Goal: Information Seeking & Learning: Learn about a topic

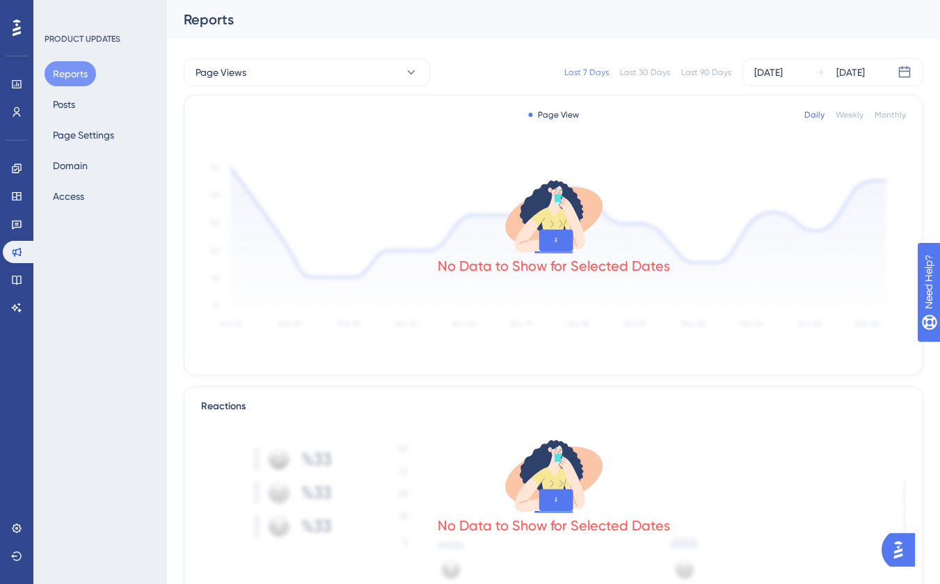
click at [904, 538] on img "Open AI Assistant Launcher" at bounding box center [897, 549] width 25 height 25
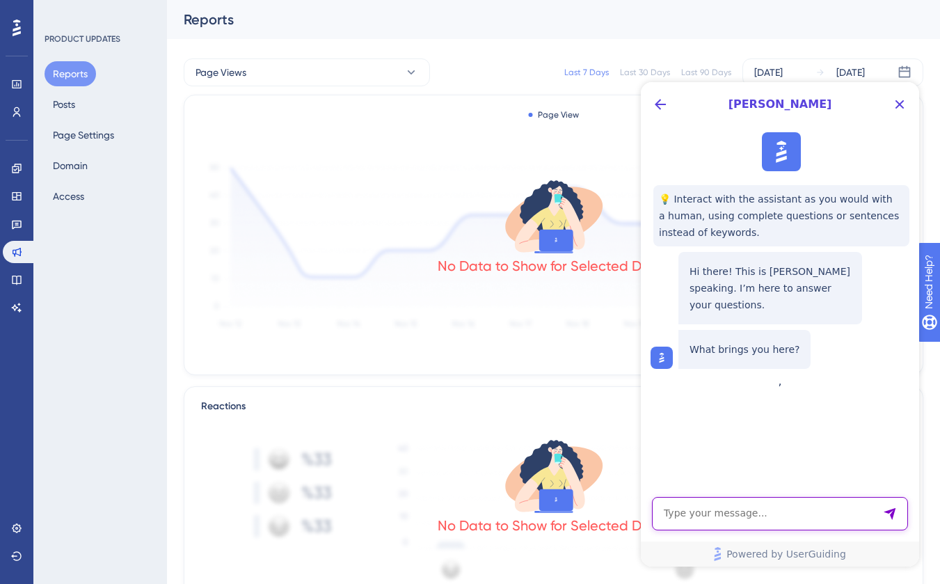
click at [816, 515] on textarea "AI Assistant Text Input" at bounding box center [780, 513] width 256 height 33
type textarea "Intercom"
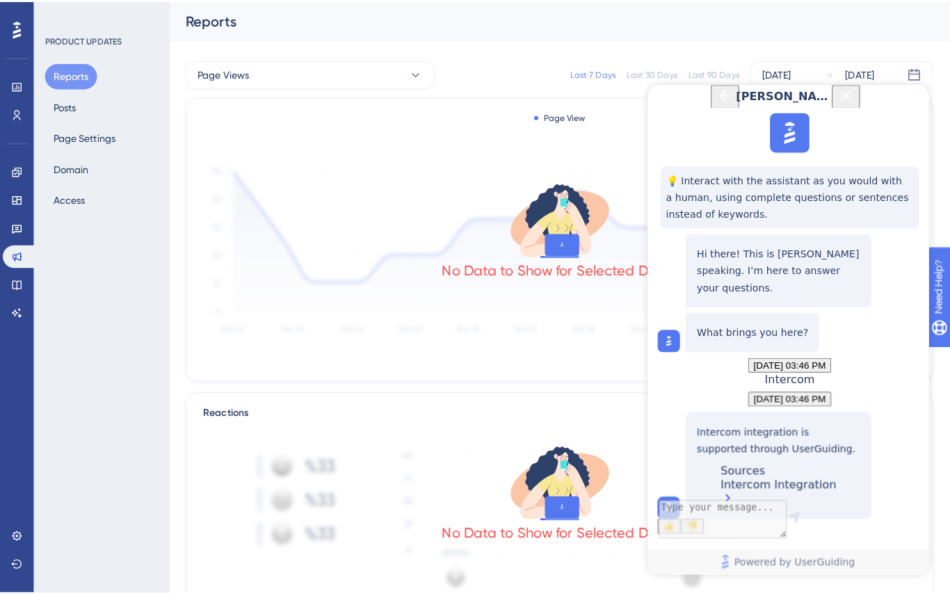
scroll to position [118, 0]
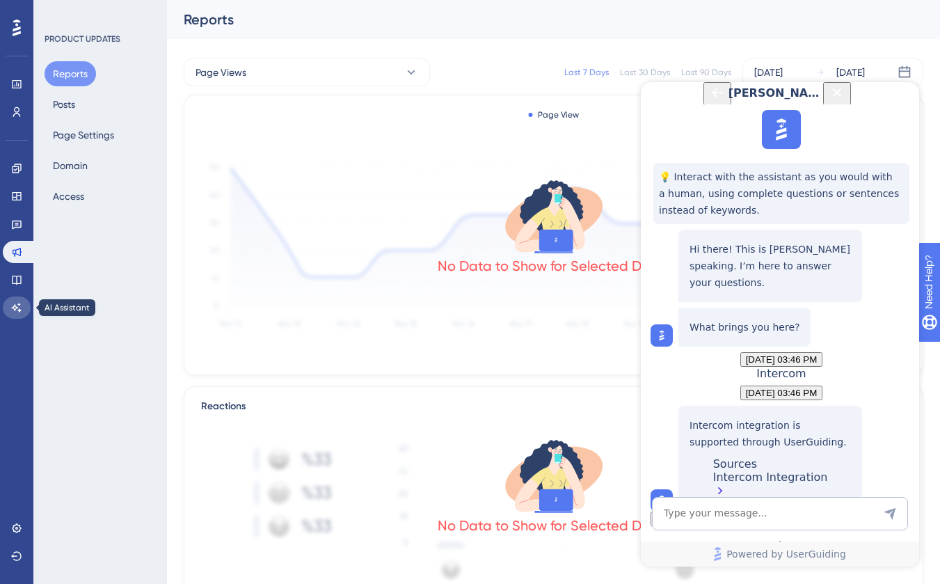
click at [10, 314] on link at bounding box center [17, 307] width 28 height 22
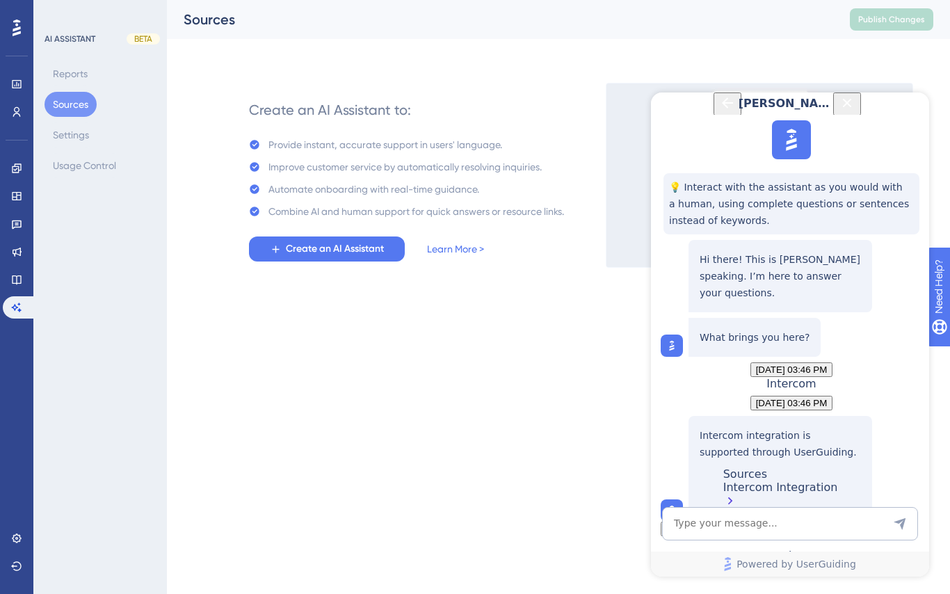
click at [856, 111] on icon "Close Button" at bounding box center [847, 103] width 17 height 17
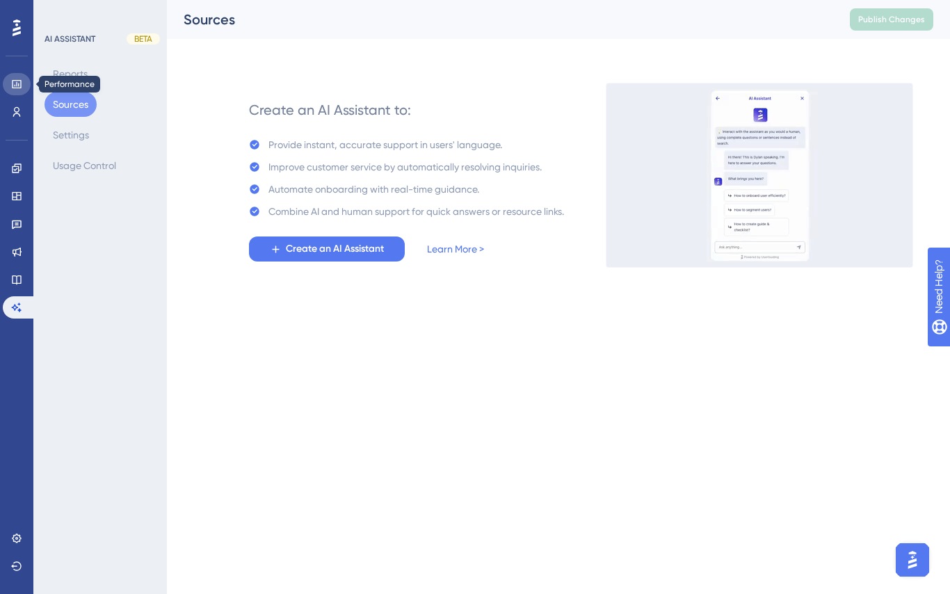
click at [21, 86] on icon at bounding box center [16, 84] width 11 height 11
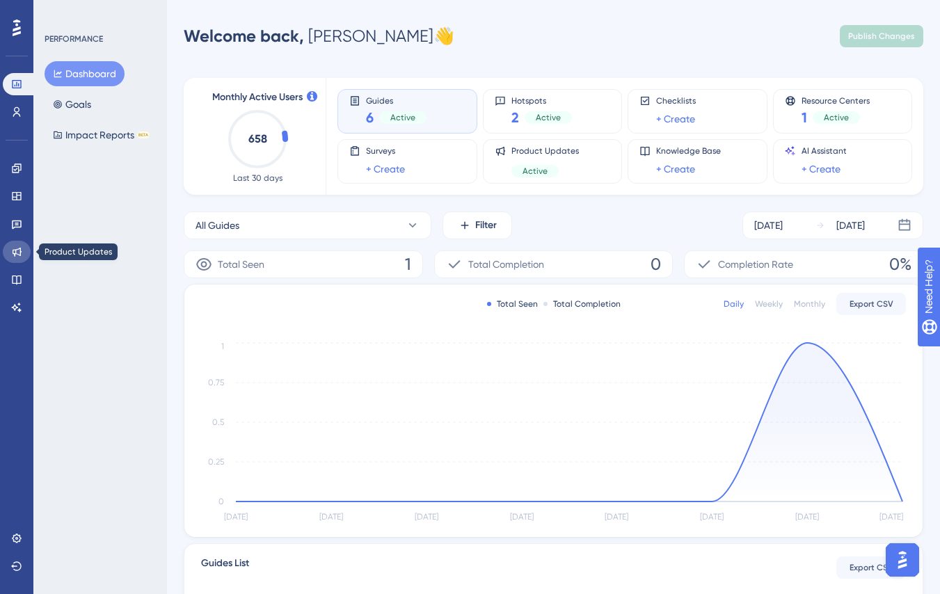
click at [19, 256] on icon at bounding box center [16, 251] width 11 height 11
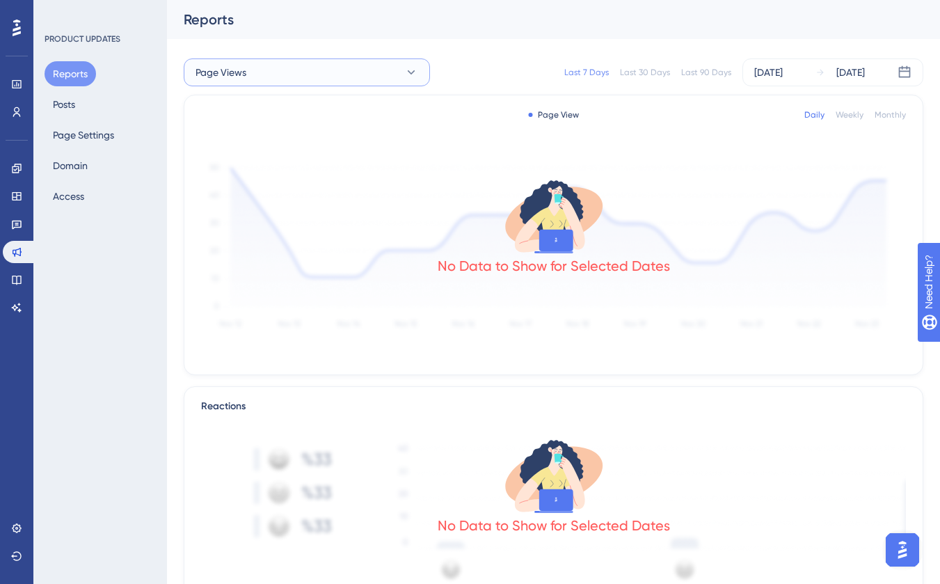
click at [267, 65] on button "Page Views" at bounding box center [307, 72] width 246 height 28
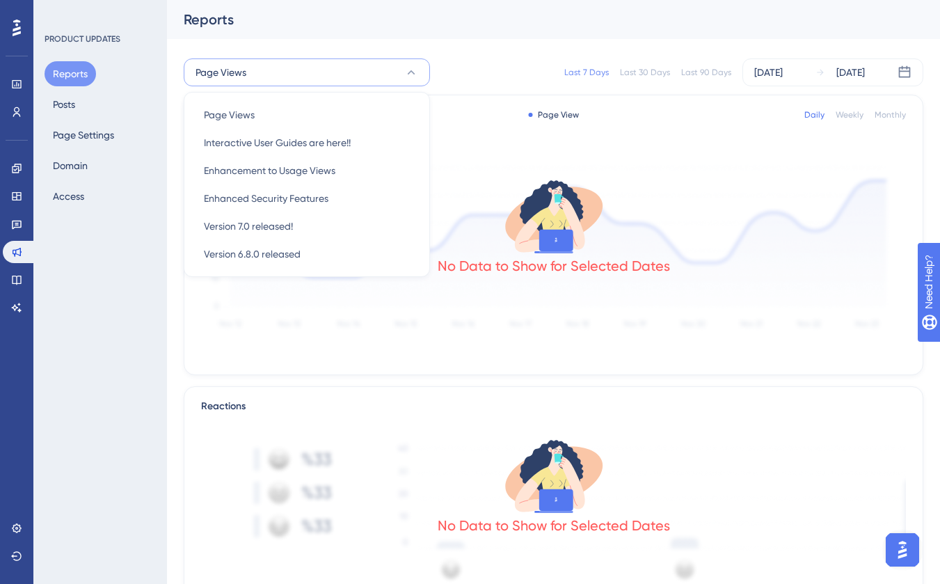
click at [267, 65] on button "Page Views" at bounding box center [307, 72] width 246 height 28
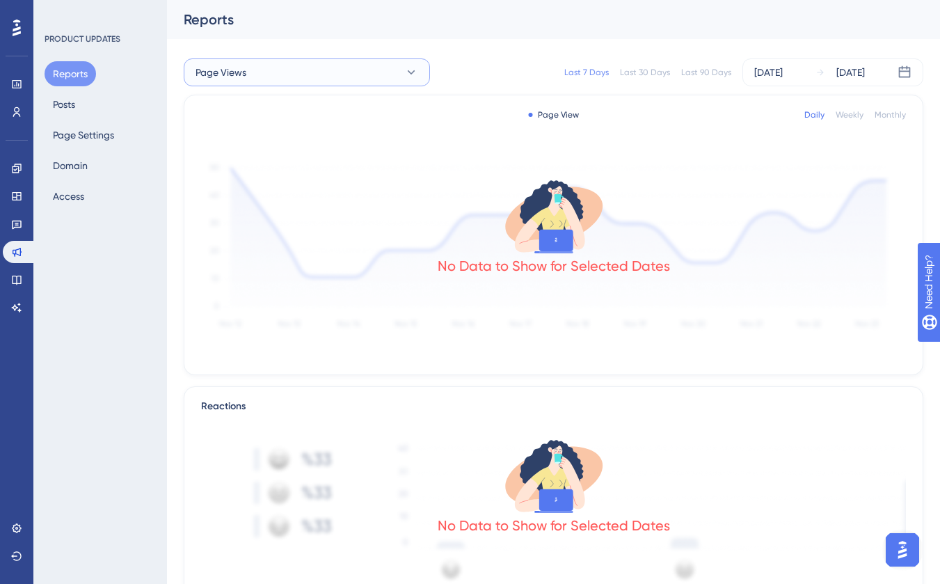
click at [266, 65] on button "Page Views" at bounding box center [307, 72] width 246 height 28
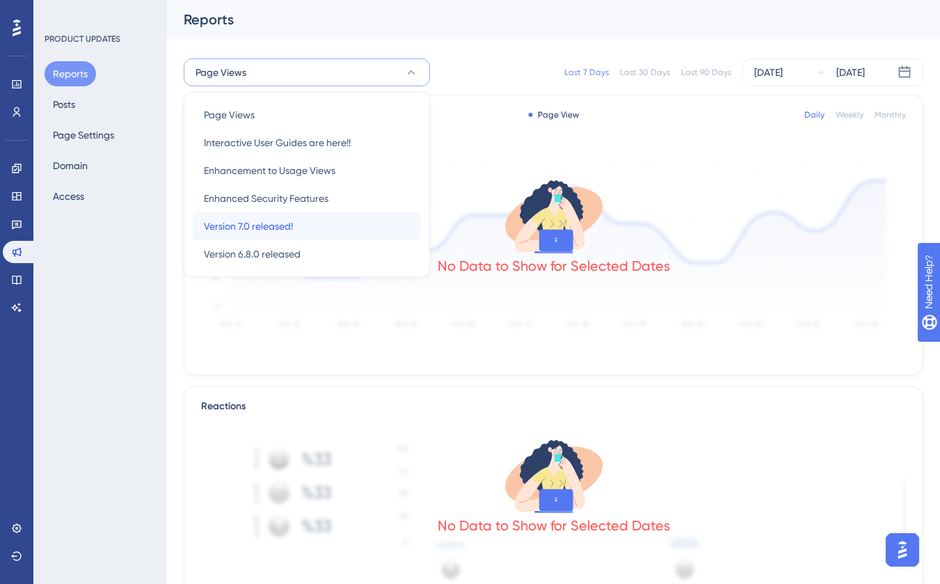
click at [262, 231] on span "Version 7.0 released!" at bounding box center [248, 226] width 89 height 17
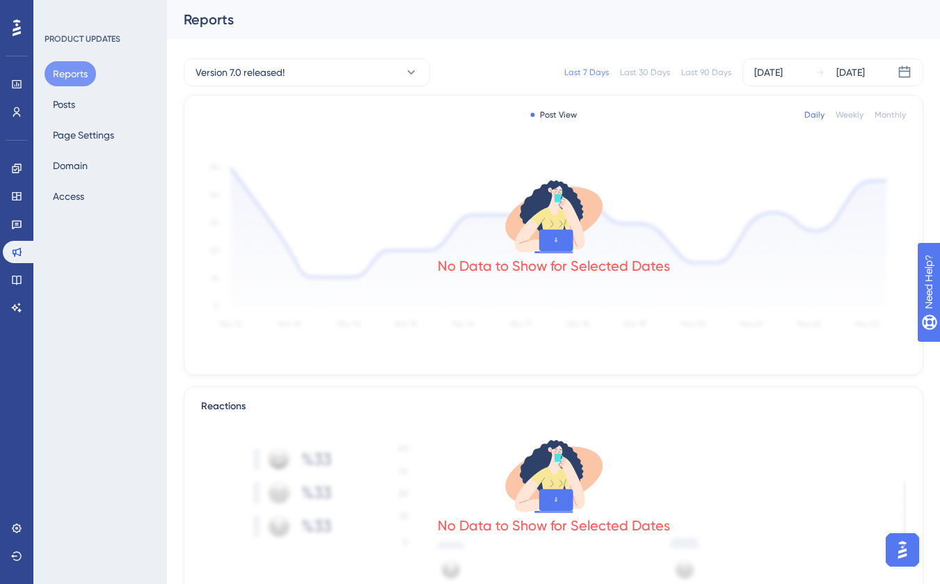
click at [648, 70] on div "Last 30 Days" at bounding box center [645, 72] width 50 height 11
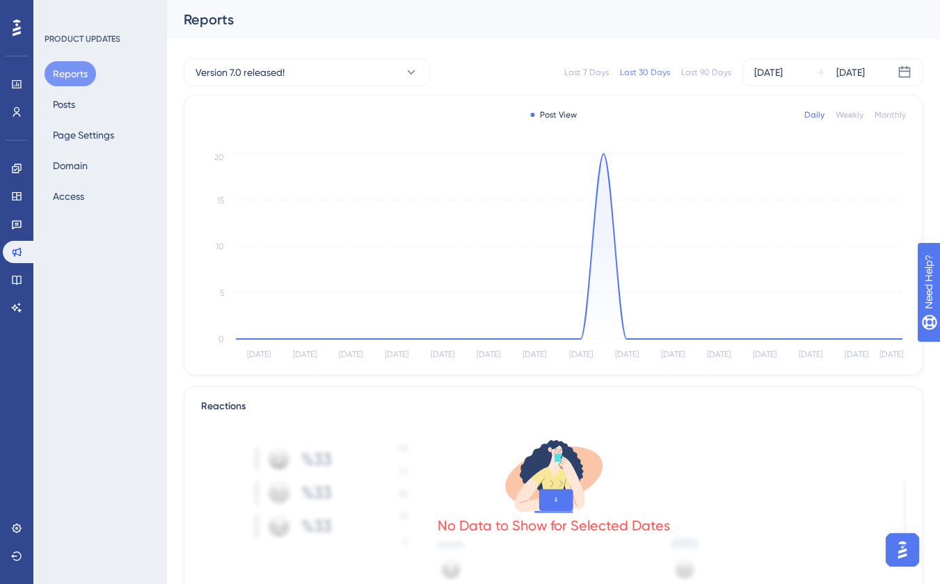
click at [722, 74] on div "Last 90 Days" at bounding box center [706, 72] width 50 height 11
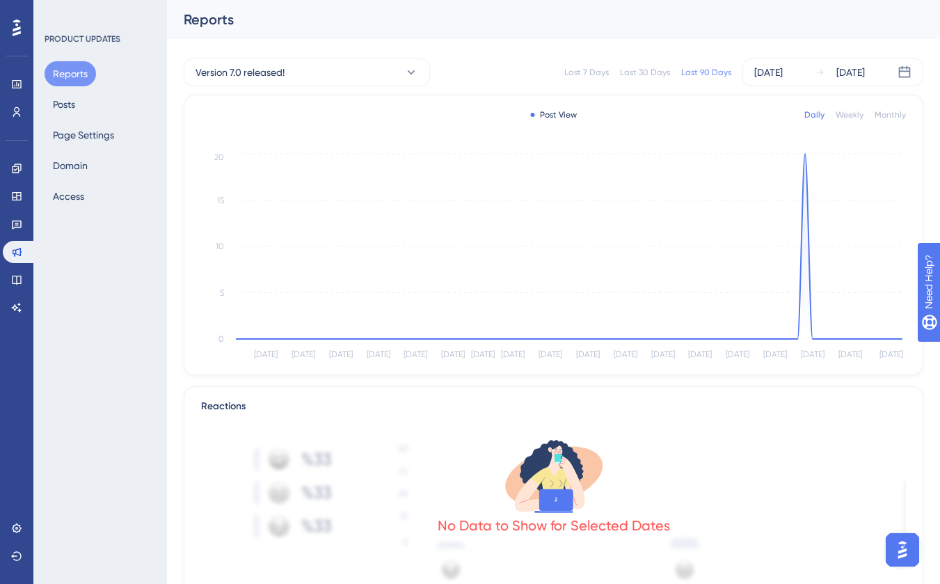
click at [663, 73] on div "Last 30 Days" at bounding box center [645, 72] width 50 height 11
